Goal: Transaction & Acquisition: Purchase product/service

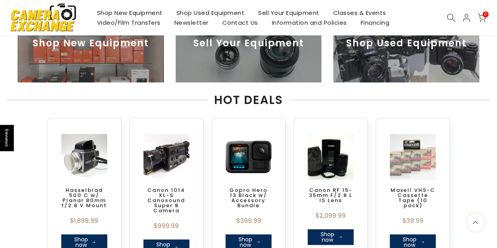
scroll to position [233, 0]
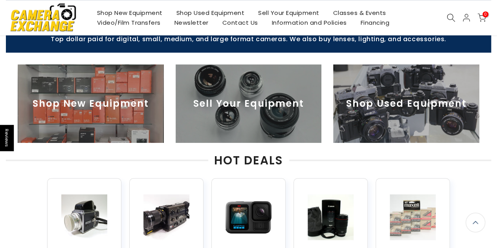
click at [359, 108] on img at bounding box center [406, 103] width 146 height 79
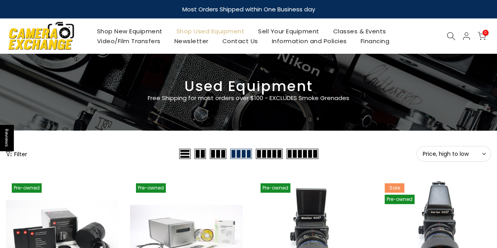
click at [23, 154] on button "Filter" at bounding box center [16, 154] width 21 height 8
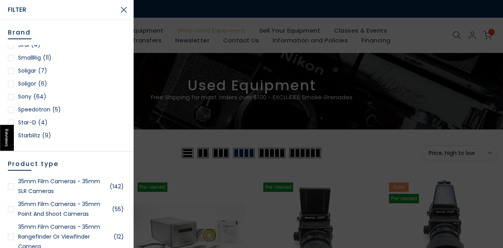
scroll to position [1046, 0]
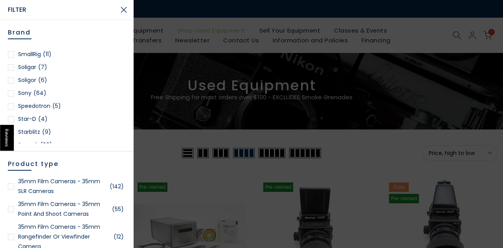
click at [13, 91] on div at bounding box center [11, 93] width 6 height 6
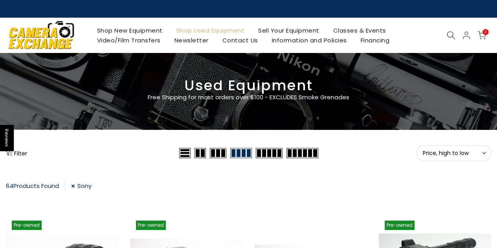
click at [20, 152] on button "Filter" at bounding box center [16, 153] width 21 height 8
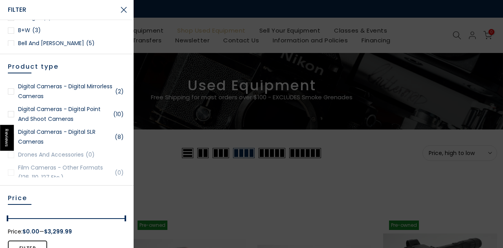
scroll to position [318, 0]
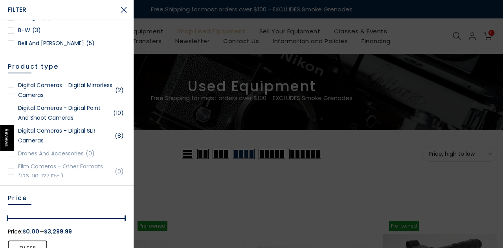
click at [12, 89] on div at bounding box center [11, 90] width 6 height 6
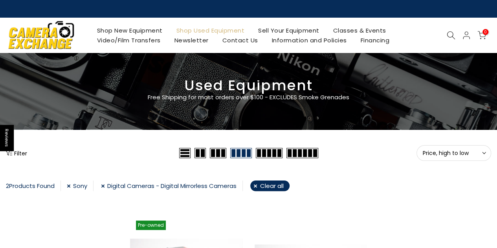
click at [103, 188] on link "Digital Cameras - Digital Mirrorless Cameras" at bounding box center [172, 186] width 142 height 11
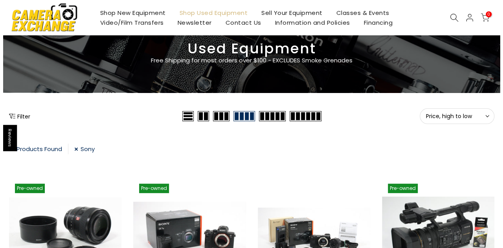
scroll to position [39, 0]
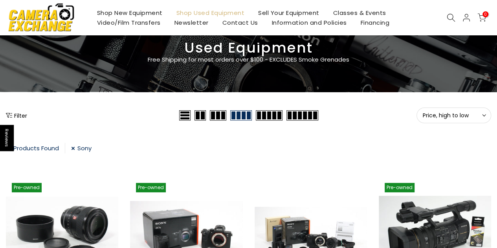
click at [19, 118] on button "Filter" at bounding box center [16, 116] width 21 height 8
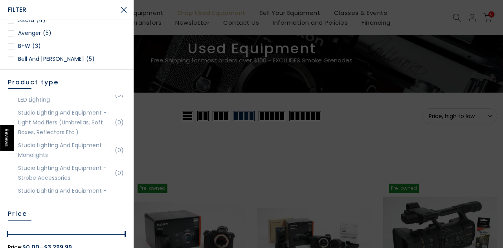
scroll to position [0, 0]
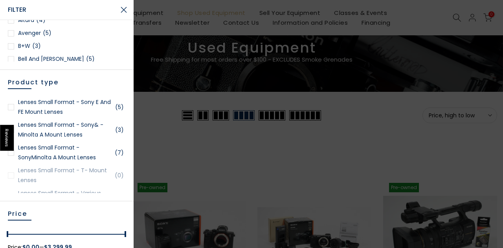
click at [54, 101] on link "Lenses Small Format - Sony E and FE Mount Lenses (5)" at bounding box center [67, 107] width 118 height 20
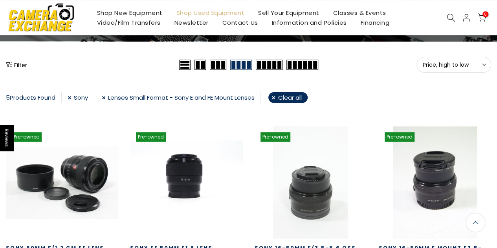
click at [108, 99] on link "Lenses Small Format - Sony E and FE Mount Lenses" at bounding box center [181, 97] width 159 height 11
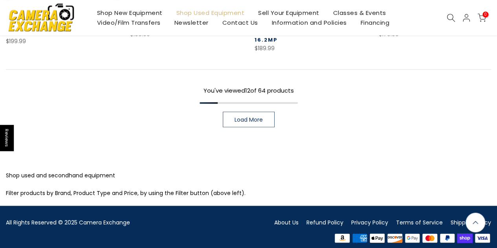
click at [236, 117] on span "Load More" at bounding box center [249, 120] width 28 height 6
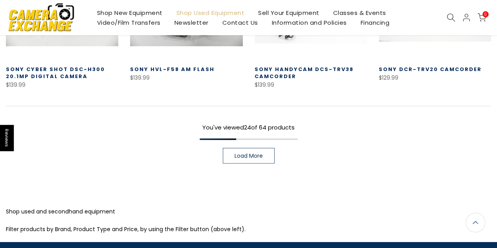
click at [241, 153] on span "Load More" at bounding box center [249, 156] width 28 height 6
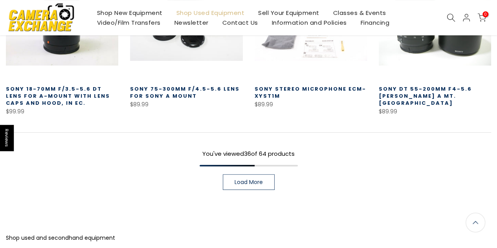
scroll to position [1520, 0]
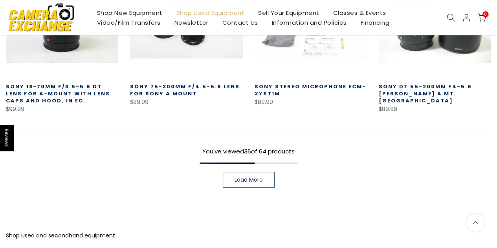
click at [240, 177] on span "Load More" at bounding box center [249, 180] width 28 height 6
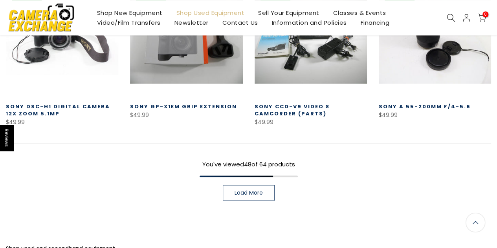
scroll to position [1987, 0]
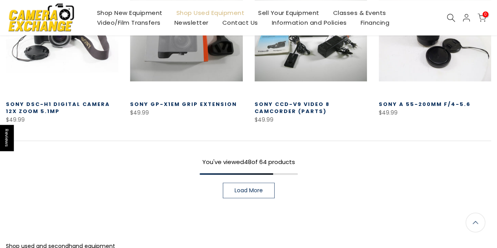
click at [241, 188] on span "Load More" at bounding box center [249, 191] width 28 height 6
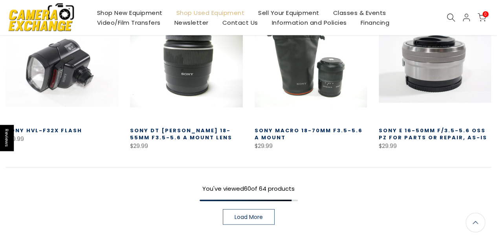
scroll to position [2444, 0]
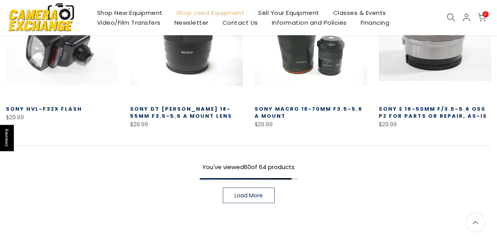
click at [241, 188] on link "Load More" at bounding box center [249, 196] width 52 height 16
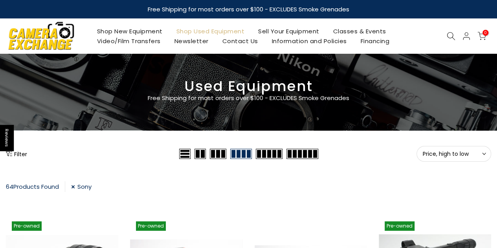
click at [75, 187] on link "Sony" at bounding box center [81, 187] width 20 height 11
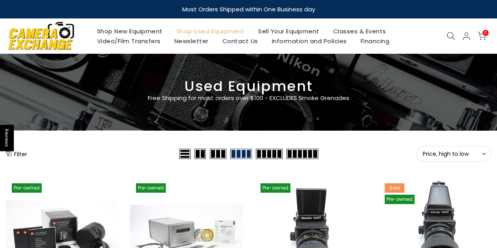
click at [26, 153] on button "Filter" at bounding box center [16, 154] width 21 height 8
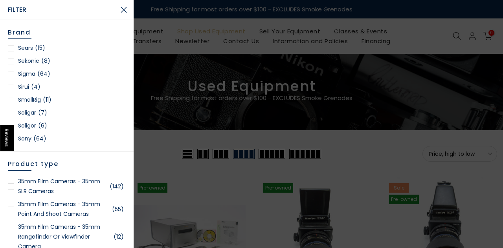
scroll to position [1001, 0]
click at [13, 74] on div at bounding box center [11, 74] width 6 height 6
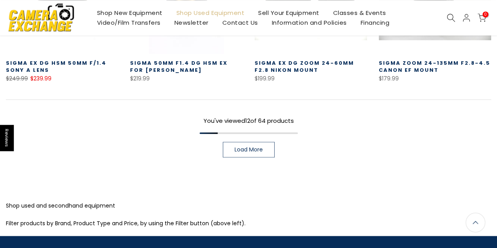
scroll to position [592, 0]
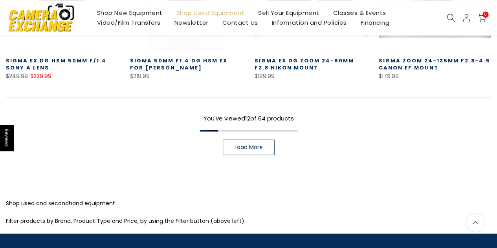
click at [228, 153] on link "Load More" at bounding box center [249, 148] width 52 height 16
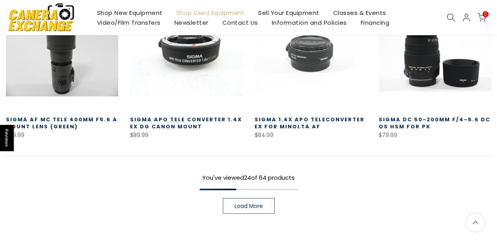
scroll to position [1005, 0]
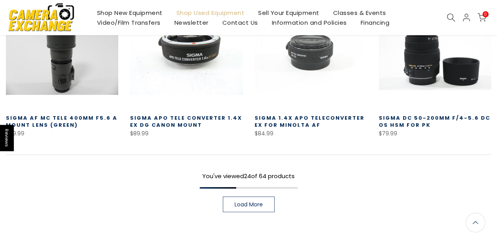
click at [246, 195] on div "You've viewed 24 of 64 products Load More" at bounding box center [248, 184] width 485 height 58
click at [246, 199] on link "Load More" at bounding box center [249, 205] width 52 height 16
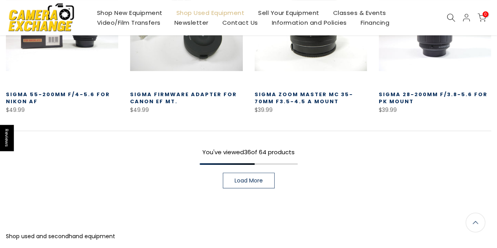
scroll to position [1506, 0]
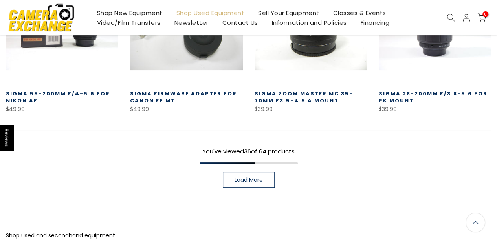
click at [239, 175] on link "Load More" at bounding box center [249, 180] width 52 height 16
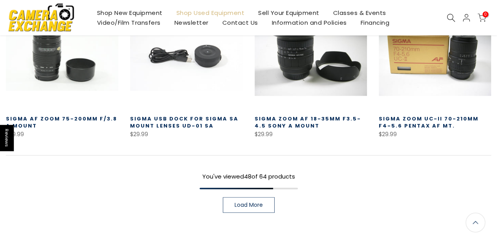
scroll to position [1952, 0]
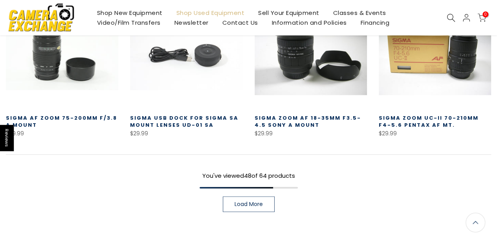
click at [239, 202] on span "Load More" at bounding box center [249, 205] width 28 height 6
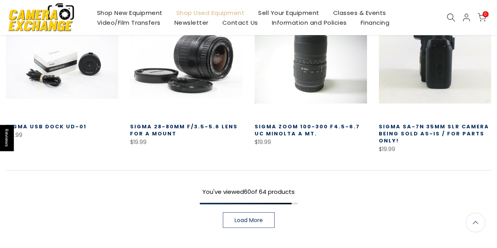
scroll to position [2437, 0]
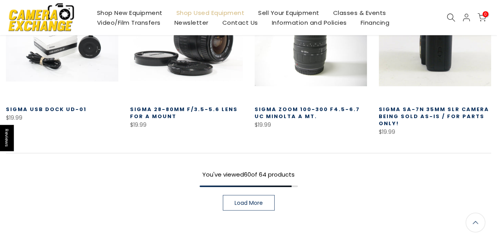
click at [239, 201] on span "Load More" at bounding box center [249, 203] width 28 height 6
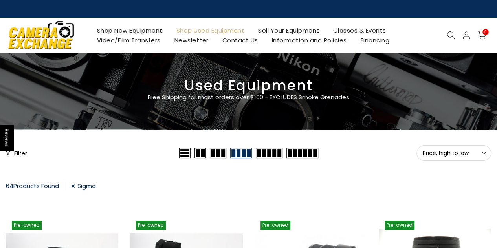
click at [73, 184] on link "Sigma" at bounding box center [83, 186] width 25 height 11
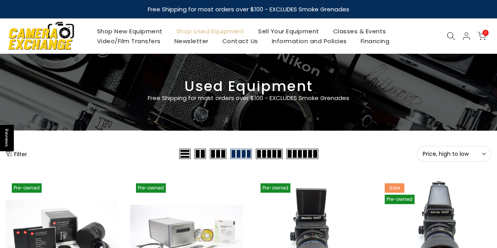
click at [20, 152] on button "Filter" at bounding box center [16, 154] width 21 height 8
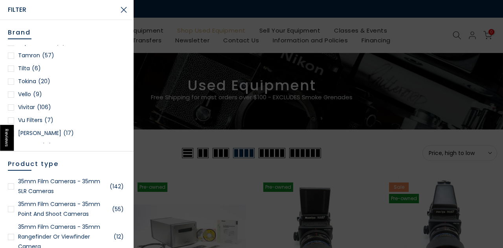
scroll to position [1148, 0]
click at [13, 68] on div at bounding box center [11, 69] width 6 height 6
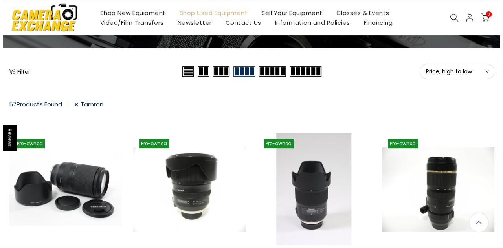
scroll to position [82, 0]
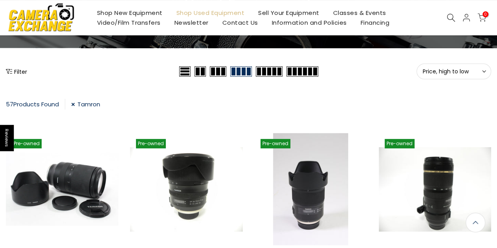
click at [20, 72] on button "Filter" at bounding box center [16, 72] width 21 height 8
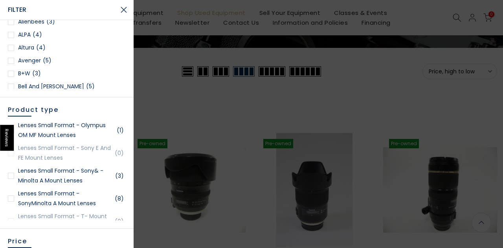
click at [125, 7] on button "Close Search" at bounding box center [124, 10] width 20 height 20
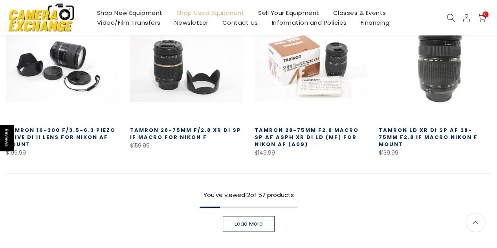
click at [238, 221] on span "Load More" at bounding box center [249, 224] width 28 height 6
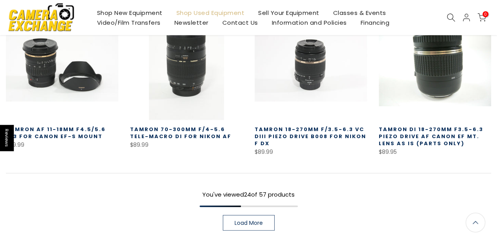
scroll to position [992, 0]
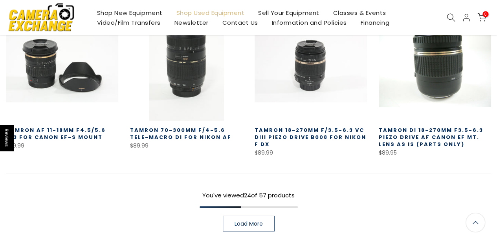
click at [238, 221] on span "Load More" at bounding box center [249, 224] width 28 height 6
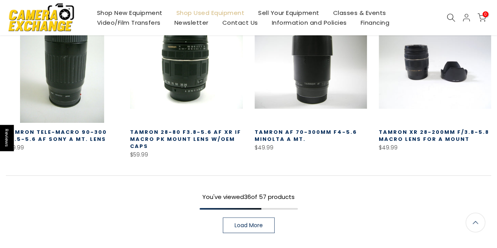
click at [237, 230] on link "Load More" at bounding box center [249, 226] width 52 height 16
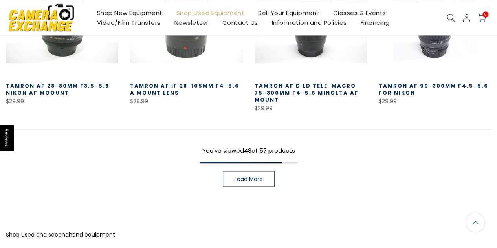
scroll to position [1999, 0]
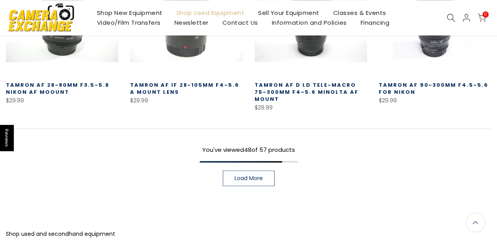
click at [248, 173] on link "Load More" at bounding box center [249, 179] width 52 height 16
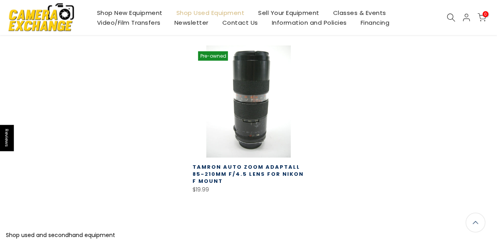
scroll to position [2406, 0]
